Goal: Obtain resource: Download file/media

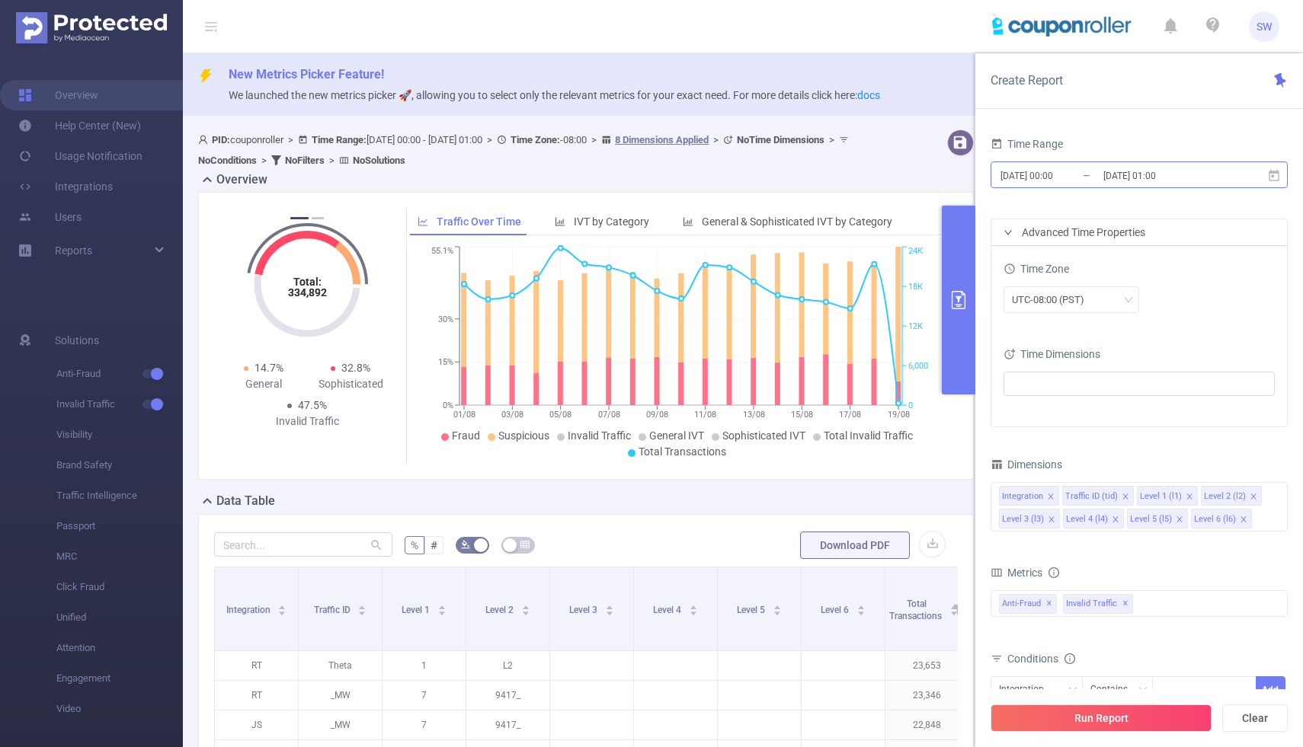
click at [1060, 168] on input "[DATE] 00:00" at bounding box center [1060, 175] width 123 height 21
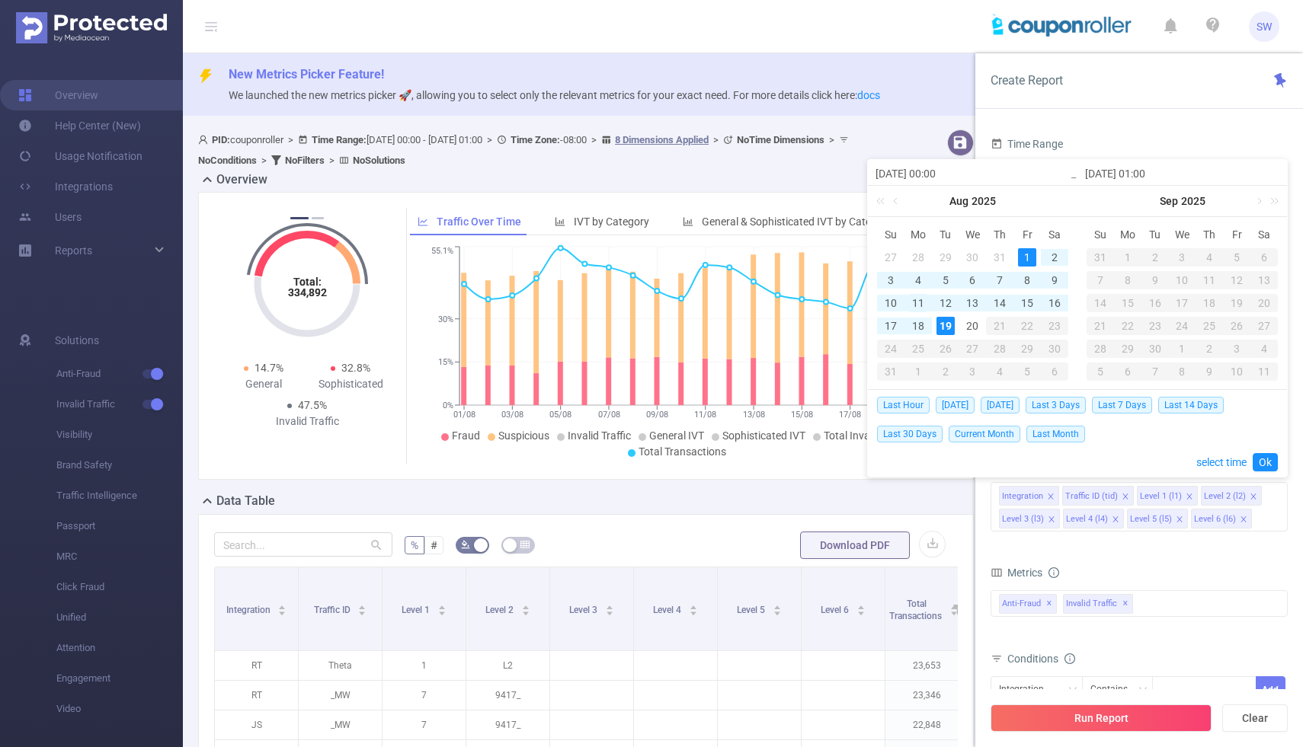
click at [917, 305] on div "11" at bounding box center [918, 303] width 18 height 18
click at [945, 325] on div "19" at bounding box center [945, 326] width 18 height 18
type input "[DATE] 00:00"
click at [1268, 459] on link "Ok" at bounding box center [1264, 462] width 25 height 18
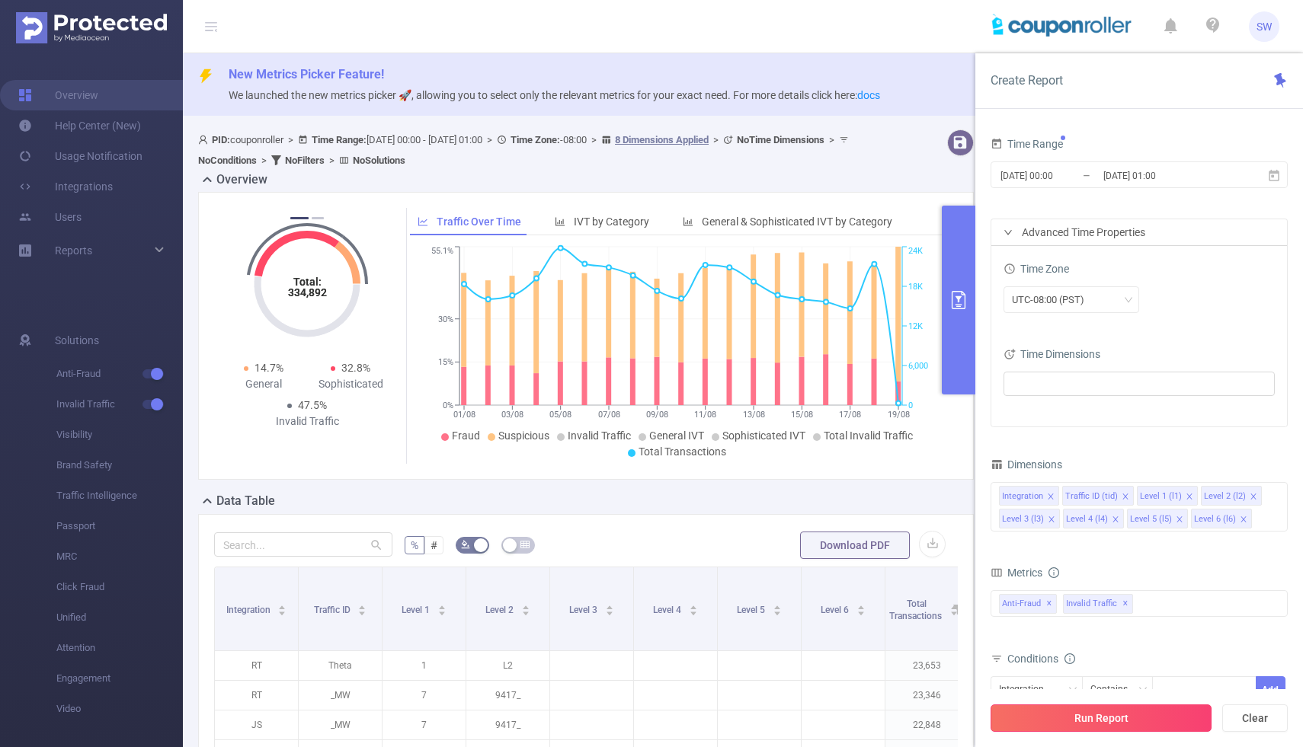
click at [1069, 718] on button "Run Report" at bounding box center [1100, 718] width 221 height 27
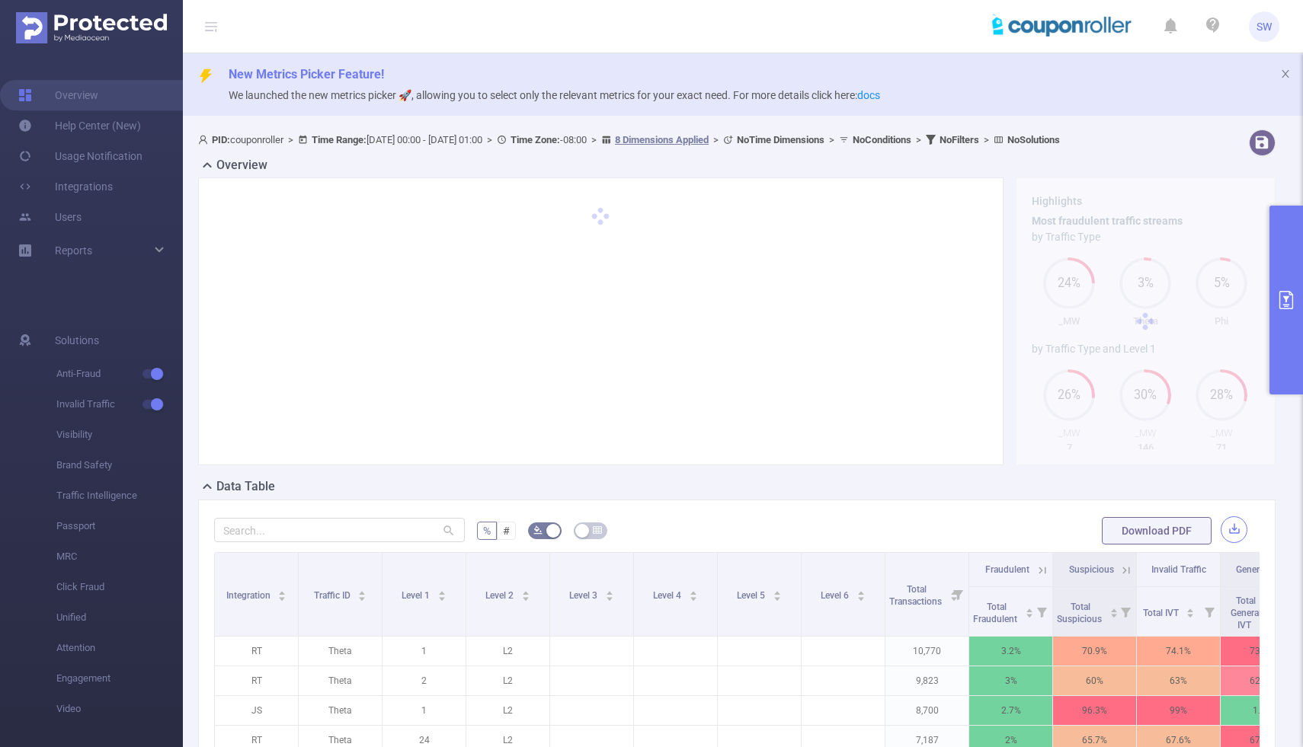
click at [1237, 536] on button "button" at bounding box center [1233, 530] width 27 height 27
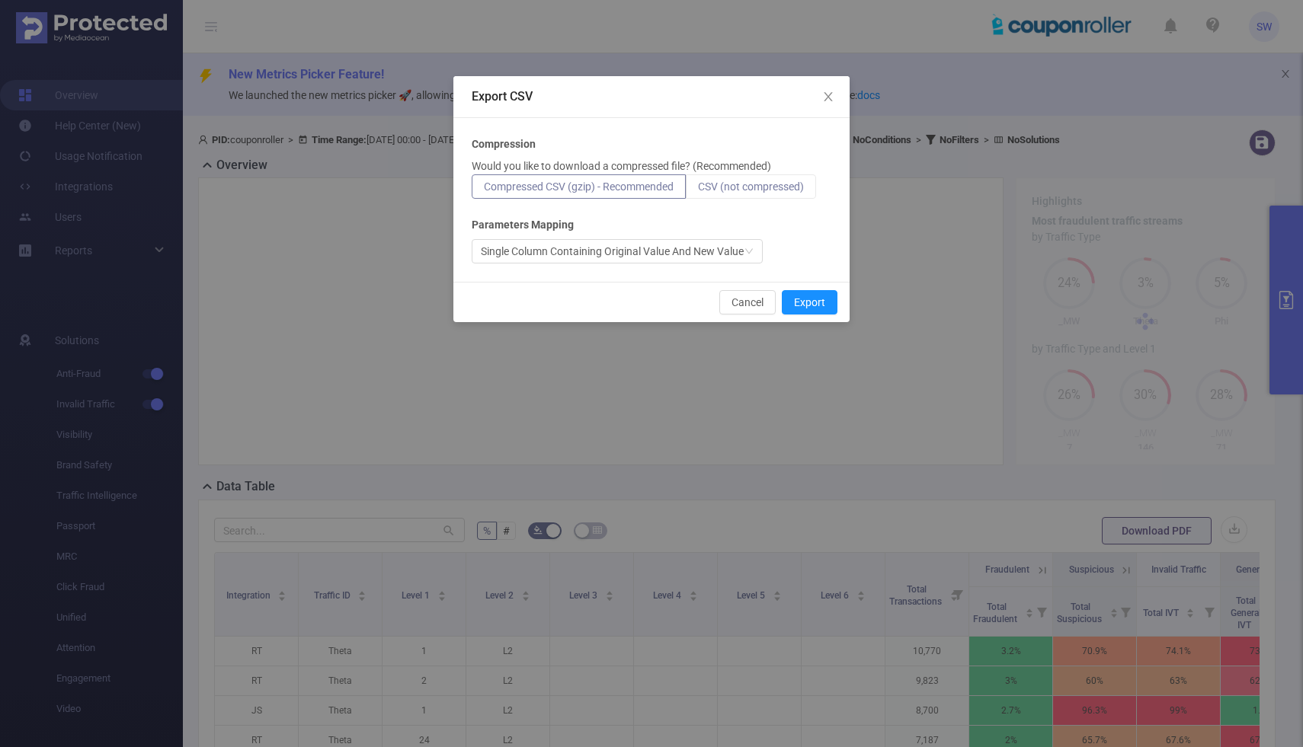
click at [773, 184] on span "CSV (not compressed)" at bounding box center [751, 187] width 106 height 12
click at [698, 190] on input "CSV (not compressed)" at bounding box center [698, 190] width 0 height 0
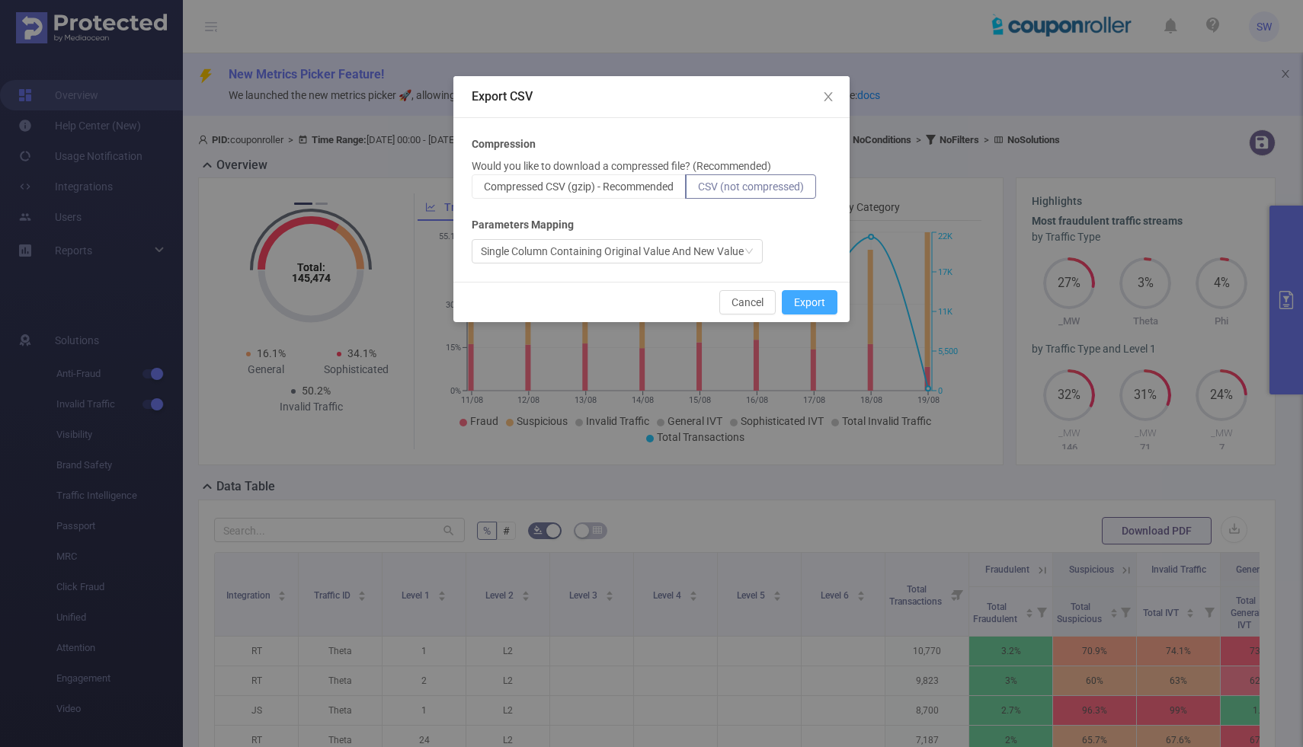
click at [805, 302] on button "Export" at bounding box center [810, 302] width 56 height 24
